Goal: Find specific page/section: Find specific page/section

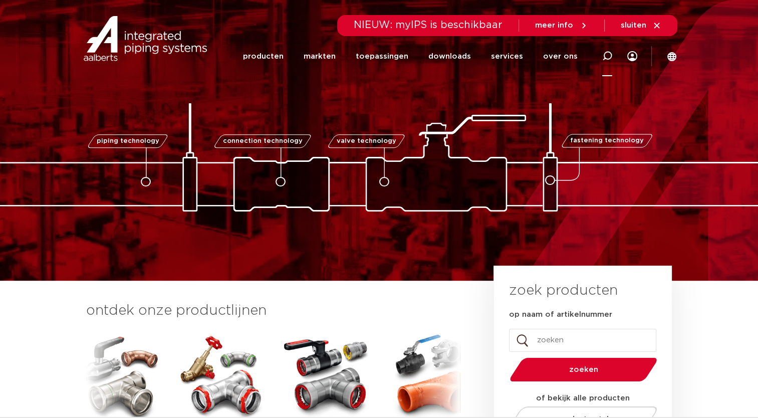
click at [607, 59] on icon at bounding box center [607, 56] width 10 height 10
type input "6193319"
click button "Zoeken" at bounding box center [0, 0] width 0 height 0
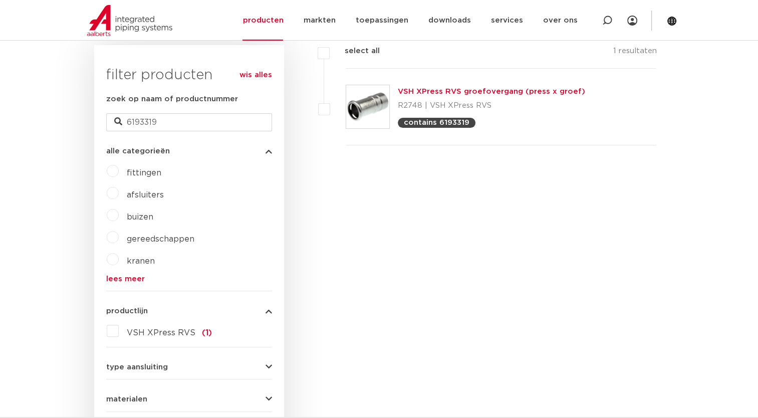
scroll to position [250, 0]
click at [606, 20] on icon at bounding box center [607, 21] width 10 height 10
